Goal: Task Accomplishment & Management: Use online tool/utility

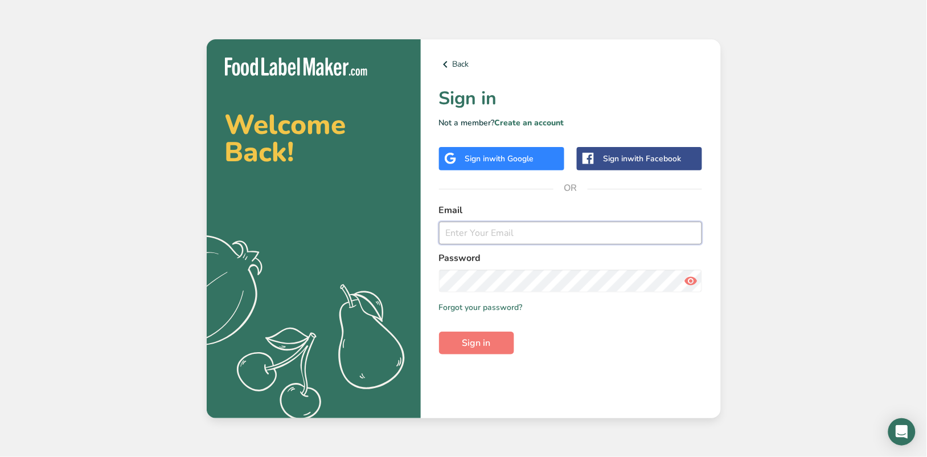
click at [524, 235] on input "email" at bounding box center [571, 233] width 264 height 23
type input "[EMAIL_ADDRESS][DOMAIN_NAME]"
click at [439, 331] on button "Sign in" at bounding box center [476, 342] width 75 height 23
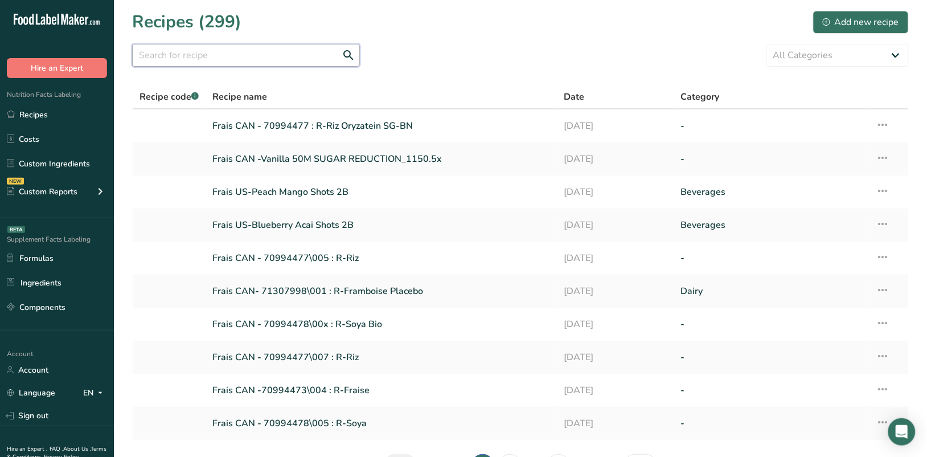
click at [300, 50] on input "text" at bounding box center [246, 55] width 228 height 23
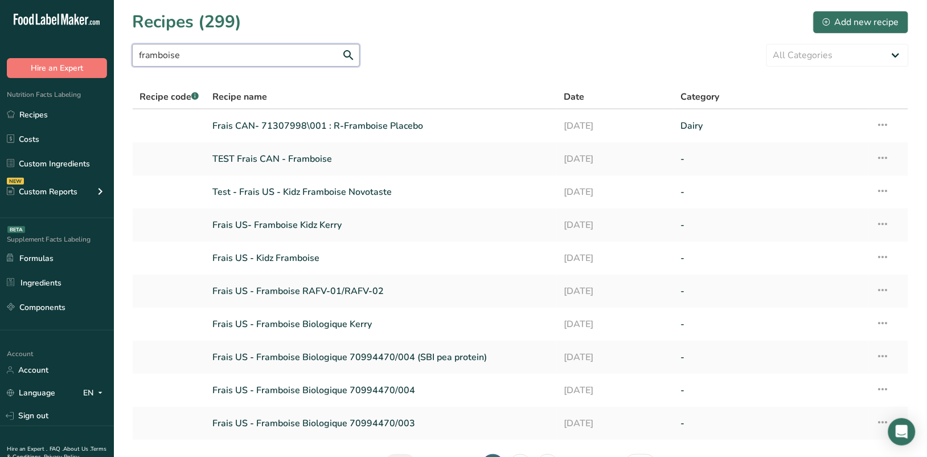
click at [350, 53] on input "framboise" at bounding box center [246, 55] width 228 height 23
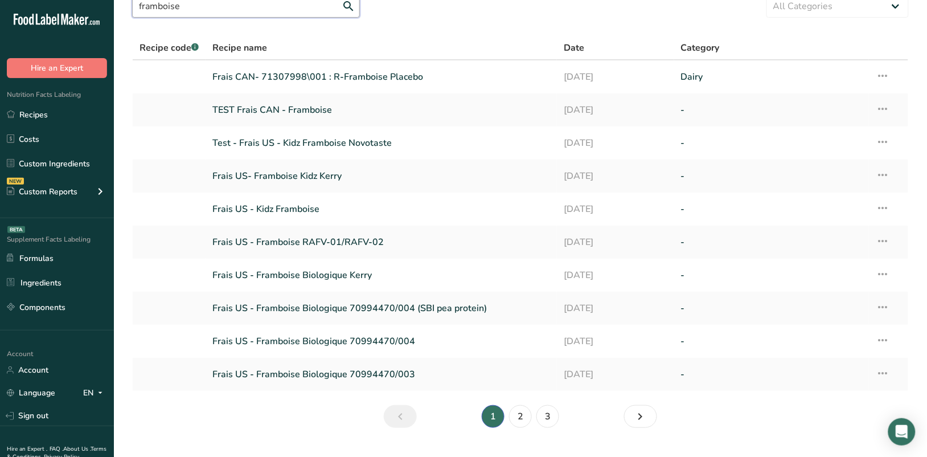
scroll to position [48, 0]
type input "framboise"
click at [525, 416] on link "2" at bounding box center [520, 416] width 23 height 23
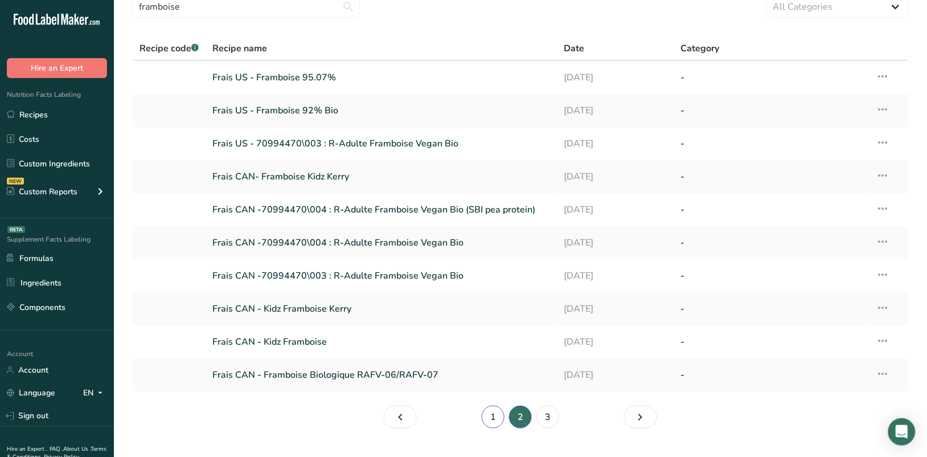
click at [493, 416] on link "1" at bounding box center [493, 416] width 23 height 23
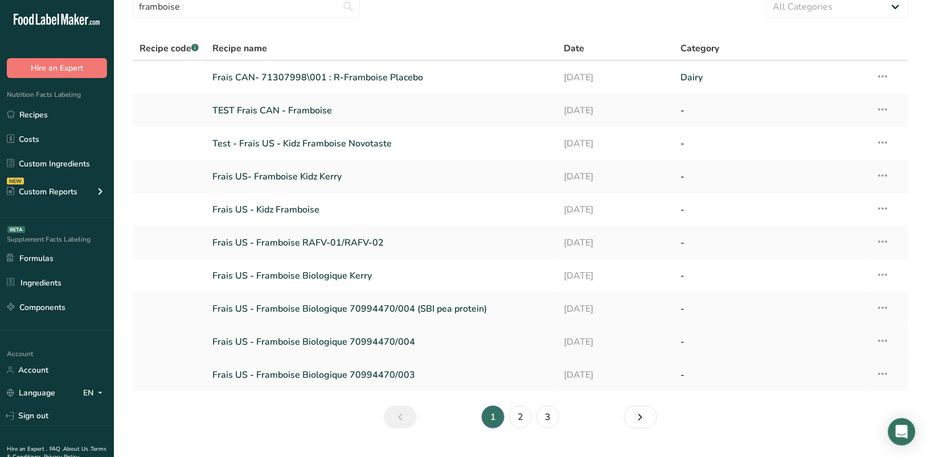
click at [302, 343] on link "Frais US - Framboise Biologique 70994470/004" at bounding box center [381, 342] width 338 height 24
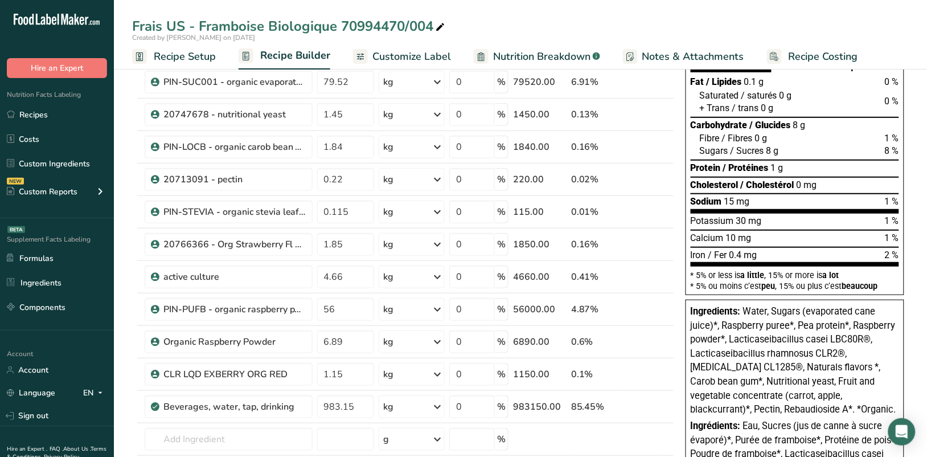
scroll to position [67, 0]
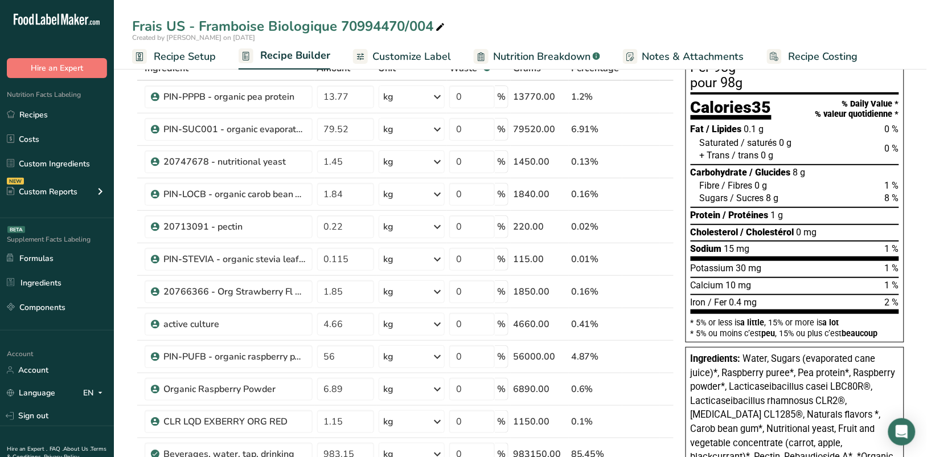
click at [431, 60] on span "Customize Label" at bounding box center [411, 56] width 79 height 15
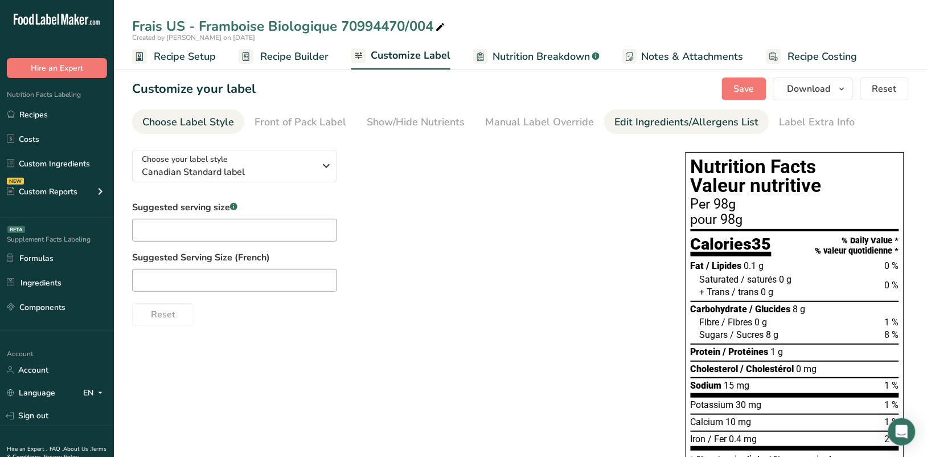
click at [672, 123] on div "Edit Ingredients/Allergens List" at bounding box center [686, 121] width 145 height 15
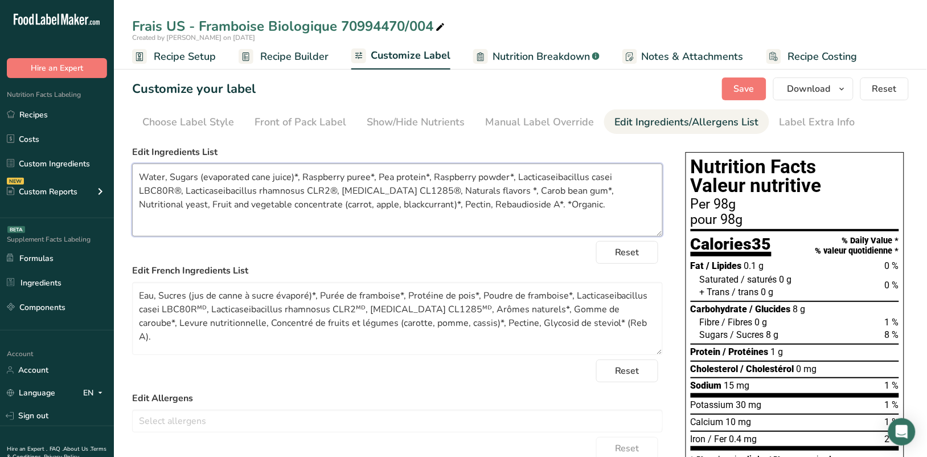
drag, startPoint x: 198, startPoint y: 175, endPoint x: 292, endPoint y: 178, distance: 94.0
click at [292, 178] on textarea "Water, Sugars (evaporated cane juice)*, Raspberry puree*, Pea protein*, Raspber…" at bounding box center [397, 199] width 531 height 73
drag, startPoint x: 562, startPoint y: 207, endPoint x: 138, endPoint y: 177, distance: 425.3
click at [138, 177] on textarea "Water, Sugars (evaporated cane juice)*, Raspberry puree*, Pea protein*, Raspber…" at bounding box center [397, 199] width 531 height 73
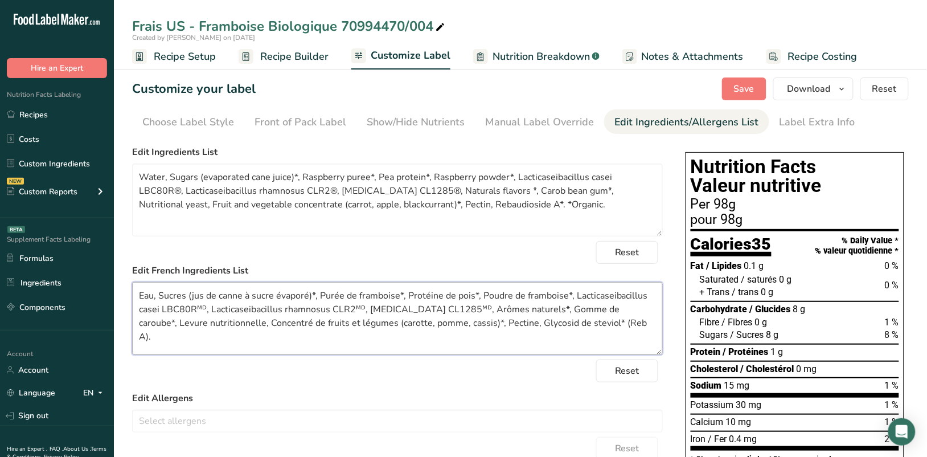
drag, startPoint x: 137, startPoint y: 293, endPoint x: 650, endPoint y: 326, distance: 514.1
click at [650, 326] on textarea "Eau, Sucres (jus de canne à sucre évaporé)*, Purée de framboise*, Protéine de p…" at bounding box center [397, 318] width 531 height 73
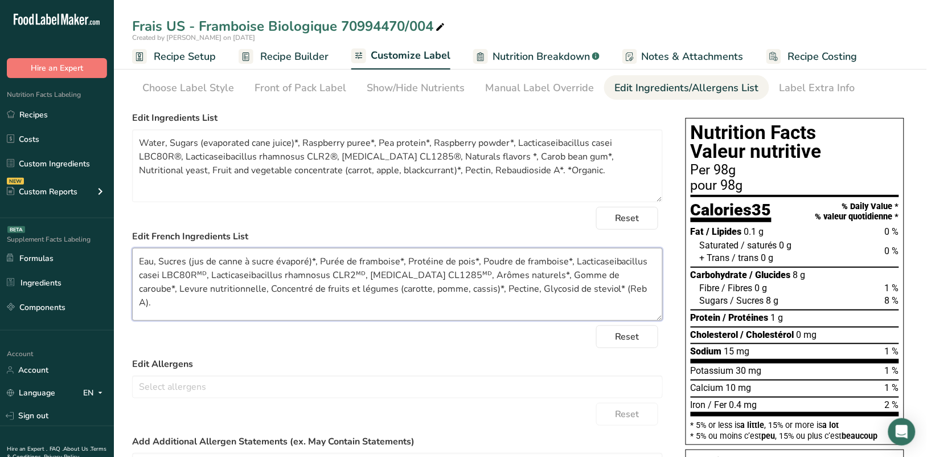
scroll to position [32, 0]
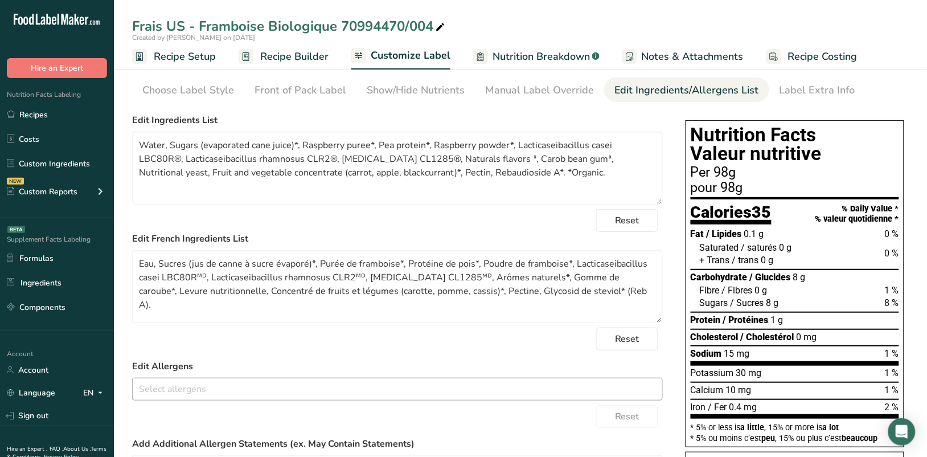
click at [639, 384] on input "text" at bounding box center [398, 389] width 530 height 18
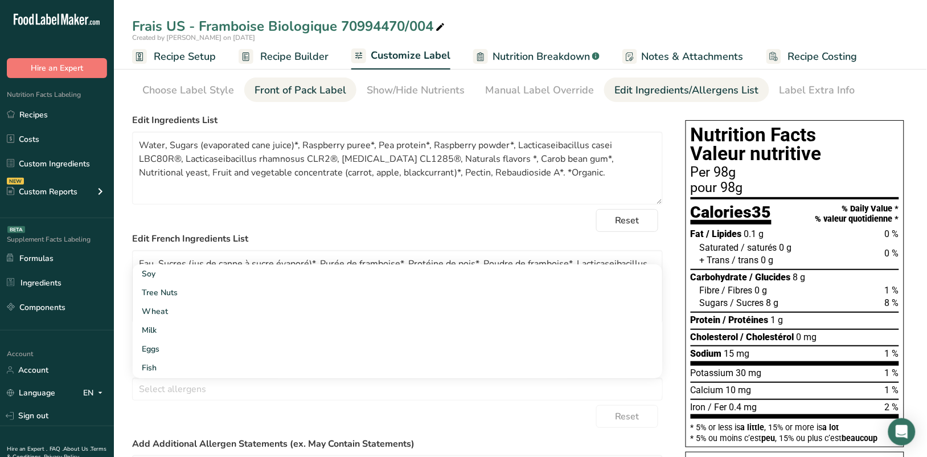
click at [313, 94] on div "Front of Pack Label" at bounding box center [301, 90] width 92 height 15
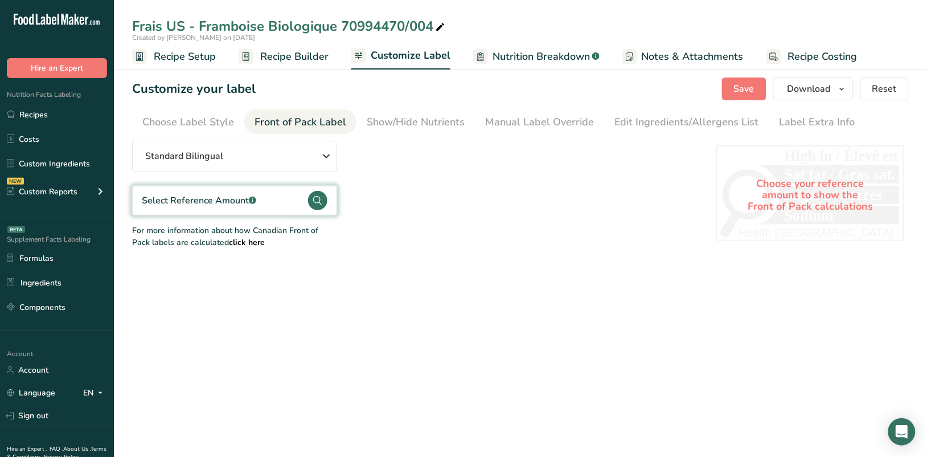
scroll to position [0, 0]
click at [210, 117] on div "Choose Label Style" at bounding box center [188, 121] width 92 height 15
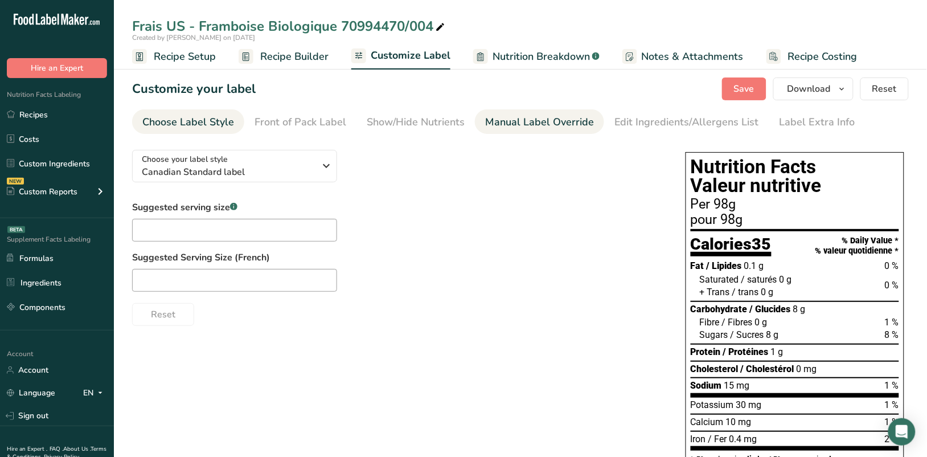
click at [493, 126] on div "Manual Label Override" at bounding box center [539, 121] width 109 height 15
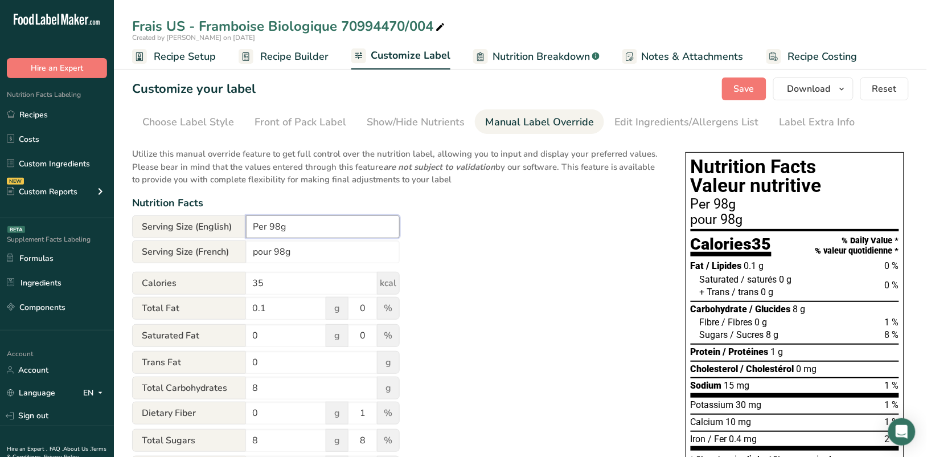
click at [269, 223] on input "Per 98g" at bounding box center [323, 226] width 154 height 23
click at [341, 226] on input "Per 1 container (98g" at bounding box center [323, 226] width 154 height 23
type input "Per 1 container (98g_"
click at [272, 249] on input "pour 98g" at bounding box center [323, 251] width 154 height 23
click at [347, 252] on input "pour1 contenant (98g" at bounding box center [323, 251] width 154 height 23
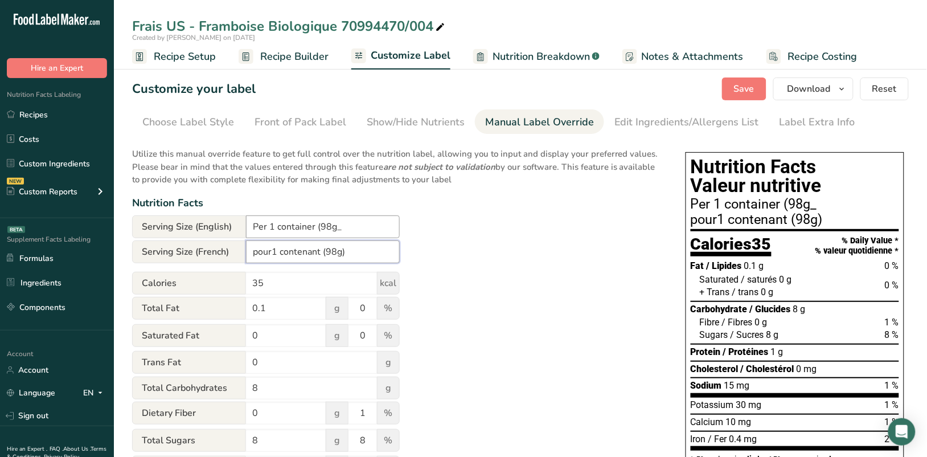
type input "pour1 contenant (98g)"
click at [345, 227] on input "Per 1 container (98g_" at bounding box center [323, 226] width 154 height 23
type input "Per 1 container (98g)"
click at [273, 252] on input "pour1 contenant (98g)" at bounding box center [323, 251] width 154 height 23
type input "pour 1 contenant (98g)"
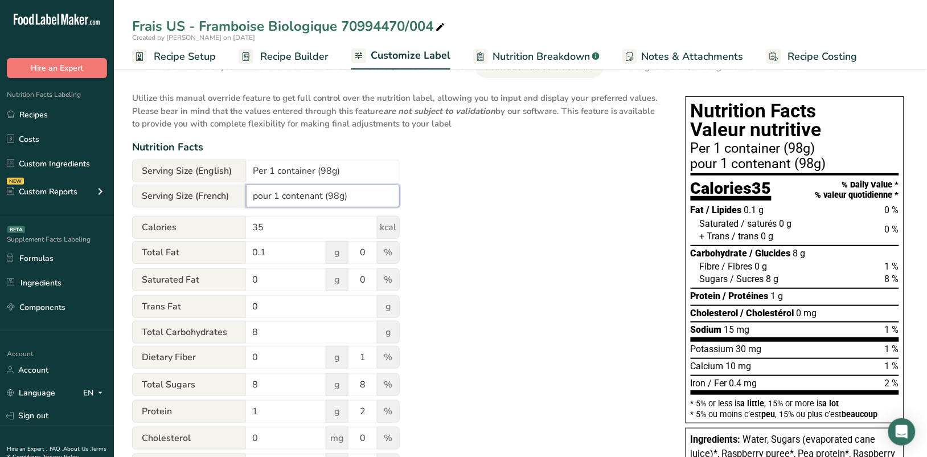
scroll to position [58, 0]
